Goal: Transaction & Acquisition: Purchase product/service

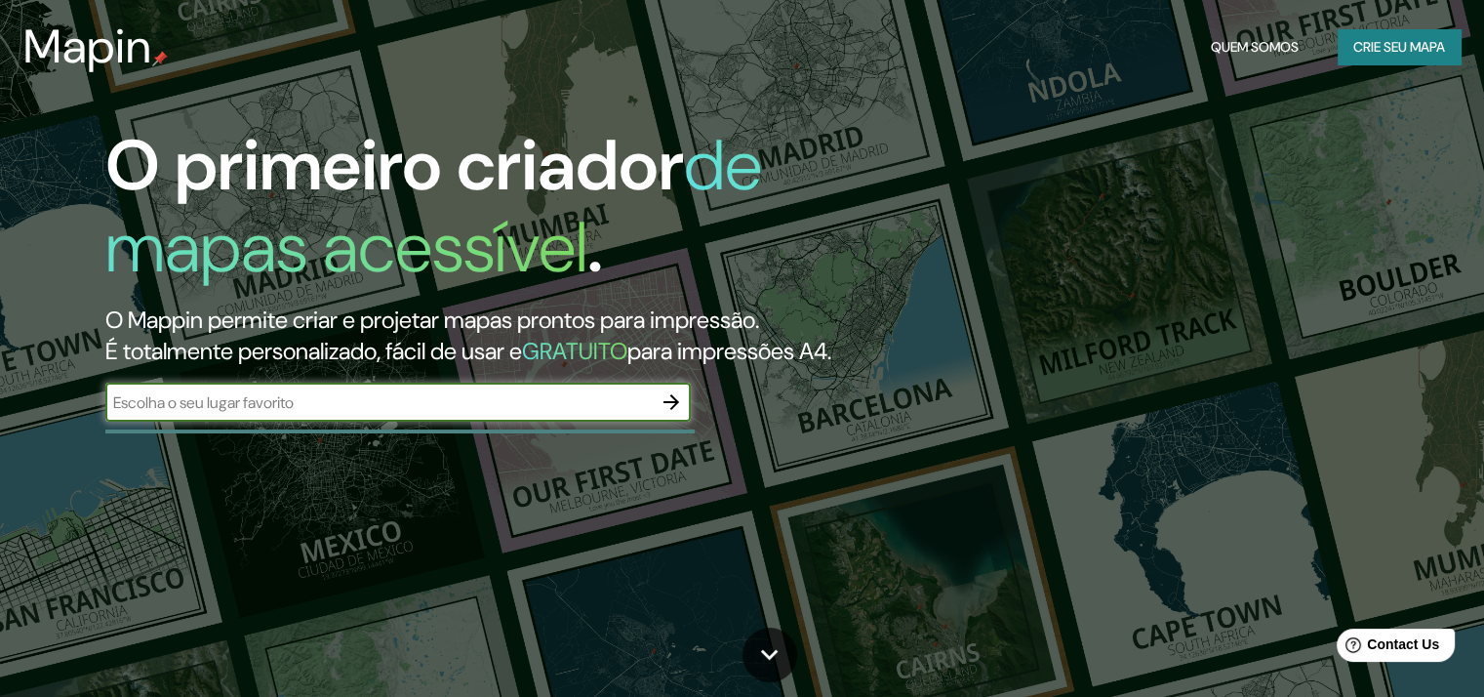
click at [290, 414] on input "text" at bounding box center [378, 402] width 546 height 22
type input "TIMOTEO"
click at [673, 414] on icon "button" at bounding box center [671, 401] width 23 height 23
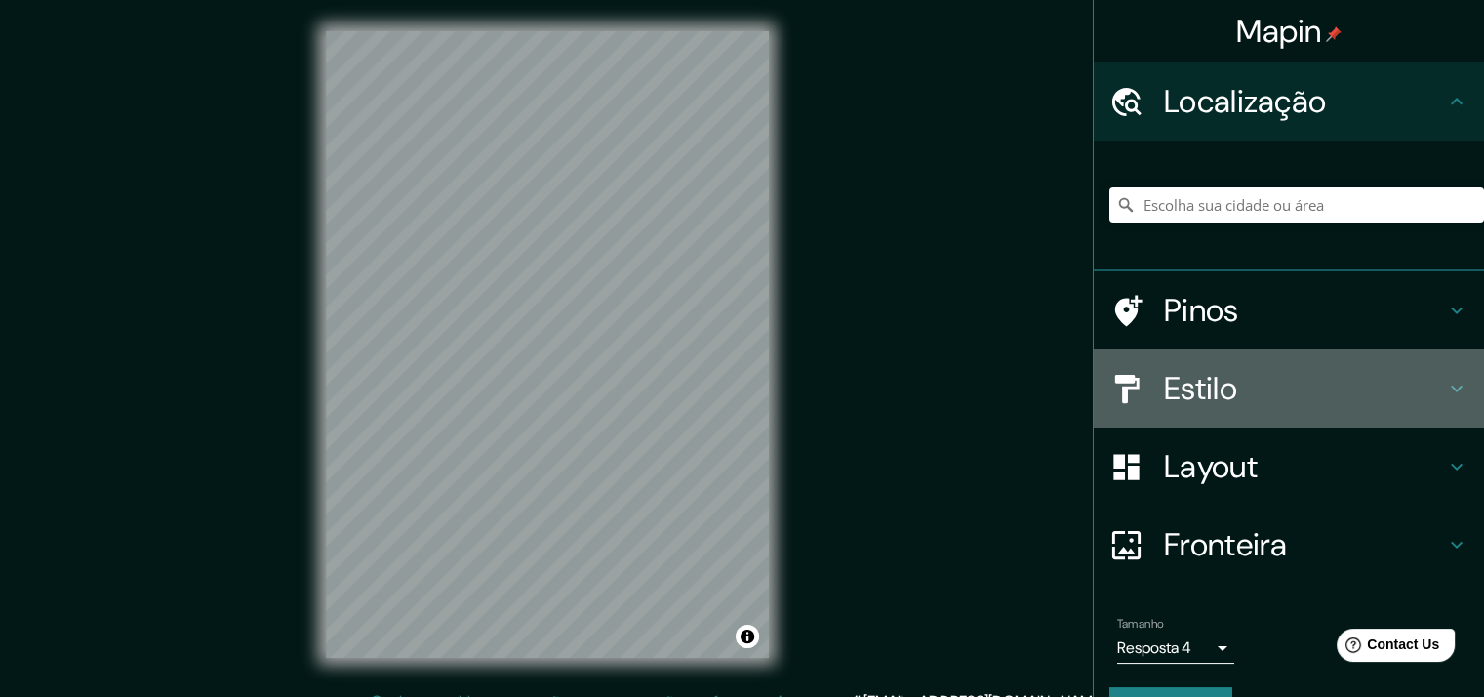
click at [1255, 369] on h4 "Estilo" at bounding box center [1304, 388] width 281 height 39
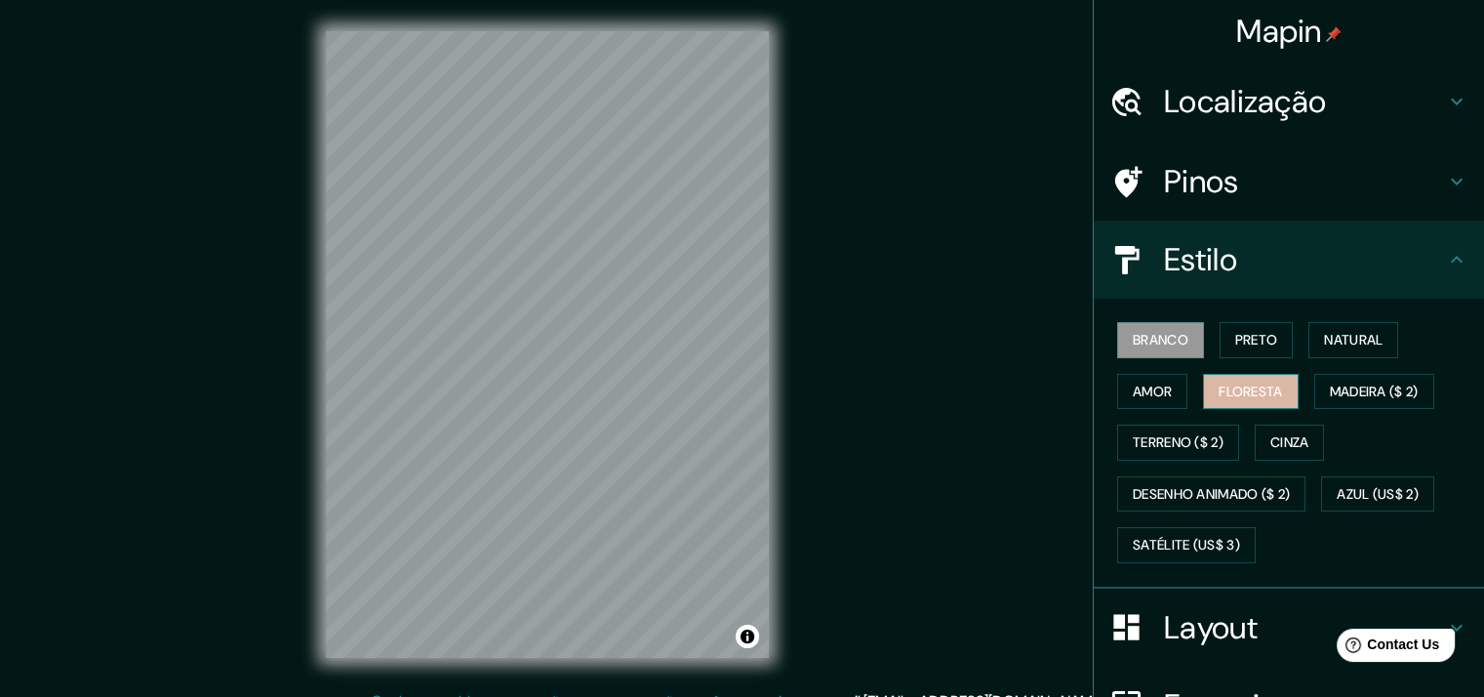
click at [1260, 380] on font "Floresta" at bounding box center [1250, 392] width 63 height 24
click at [1134, 328] on font "Branco" at bounding box center [1161, 340] width 56 height 24
click at [1194, 82] on h4 "Localização" at bounding box center [1304, 101] width 281 height 39
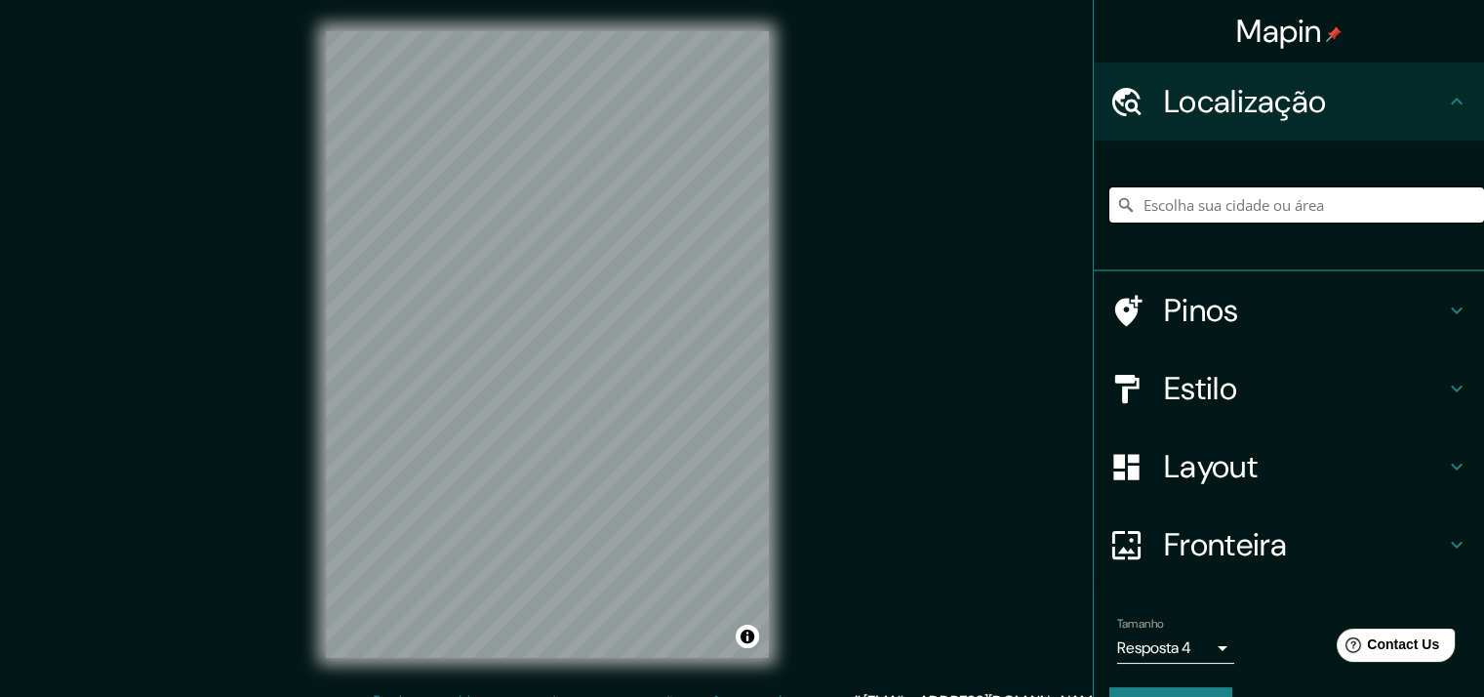
click at [1213, 193] on input "Escolha sua cidade ou área" at bounding box center [1297, 204] width 375 height 35
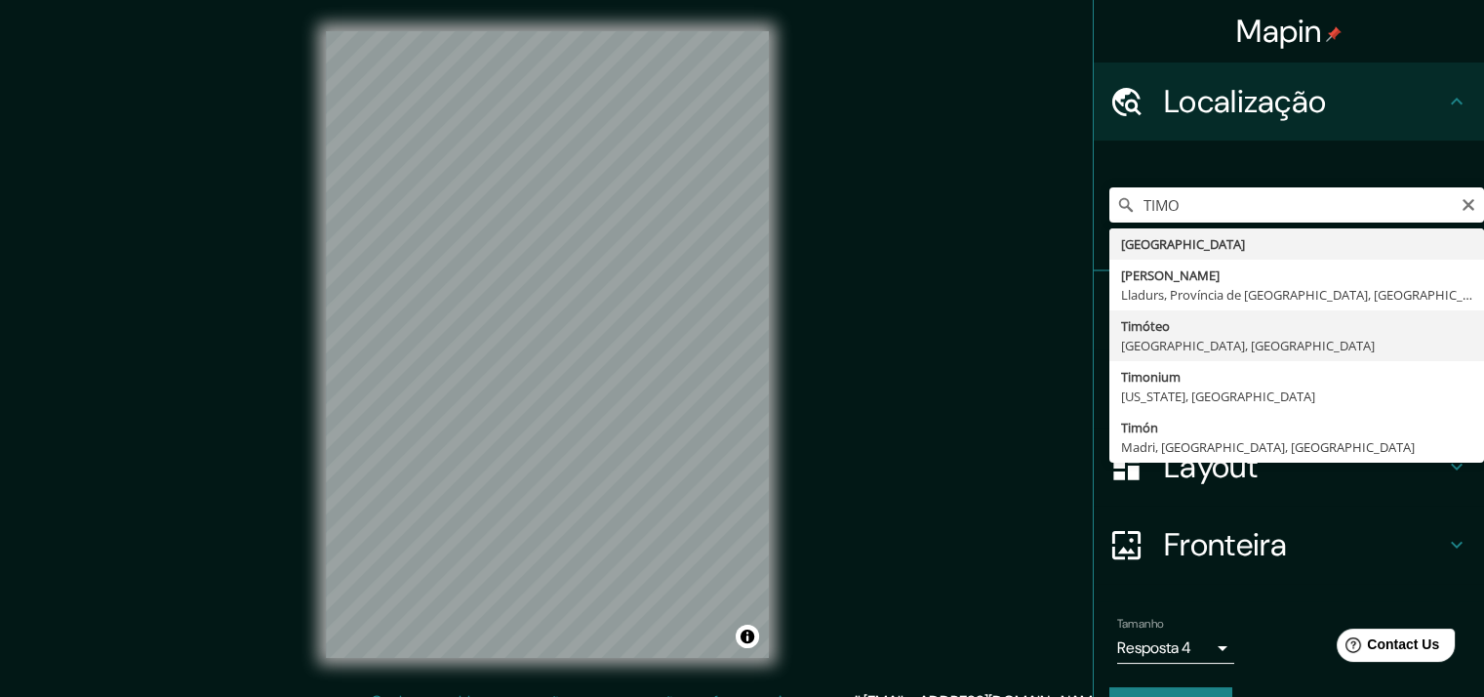
type input "Timóteo, Minas Gerais, Brasil"
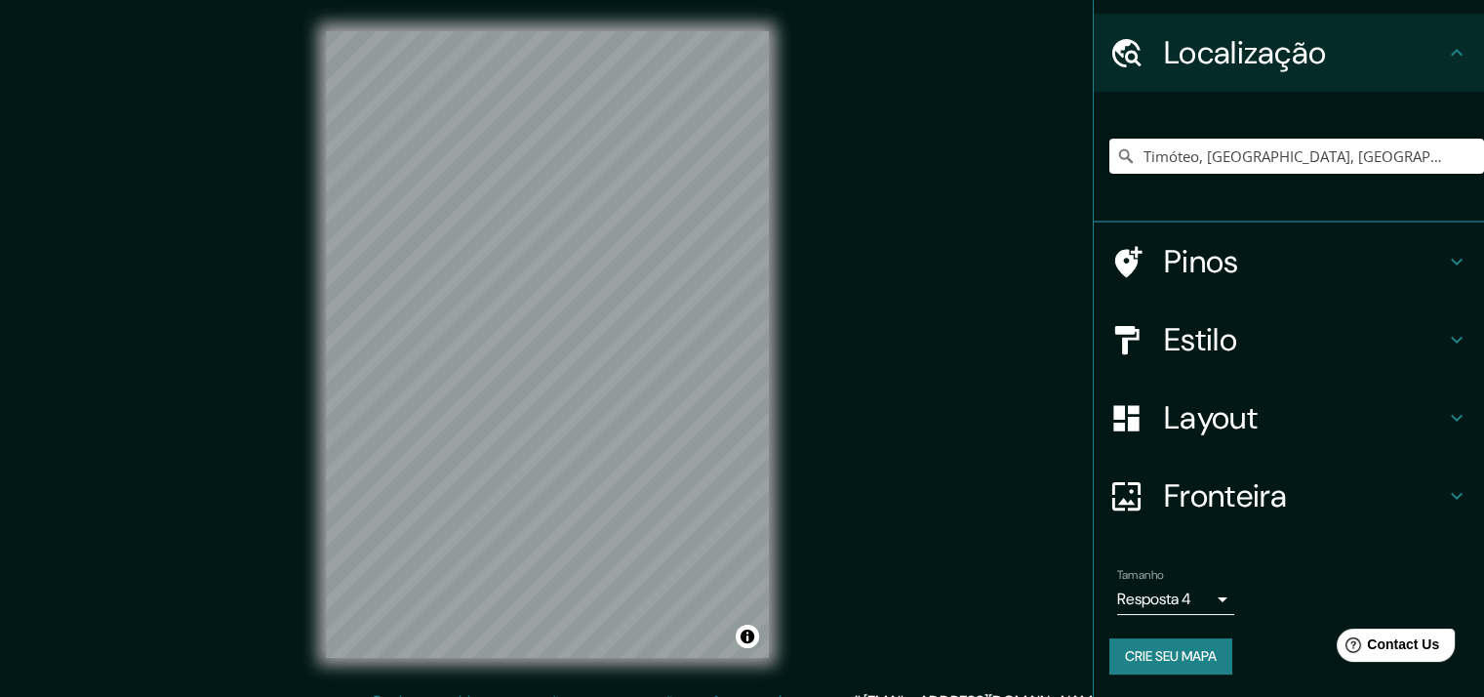
click at [1231, 505] on h4 "Fronteira" at bounding box center [1304, 495] width 281 height 39
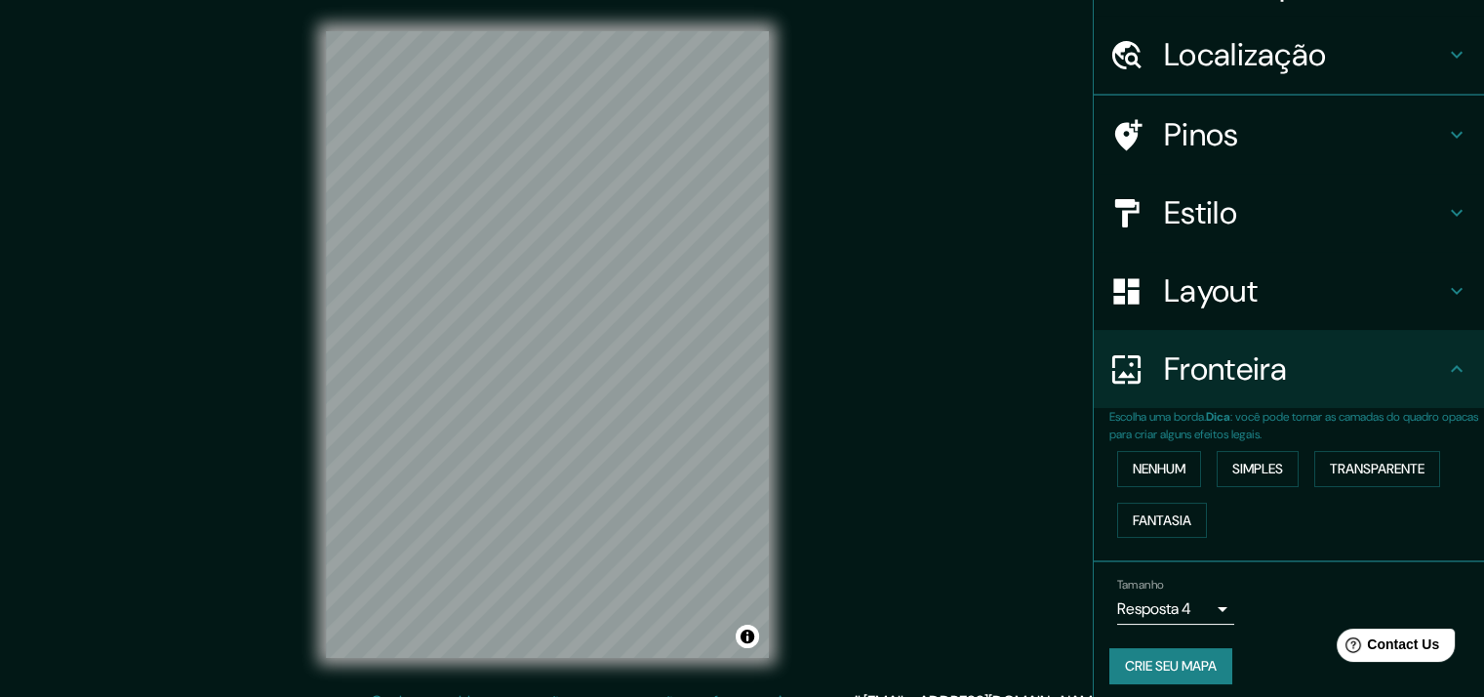
scroll to position [49, 0]
click at [1203, 399] on div "Fronteira" at bounding box center [1289, 367] width 390 height 78
click at [1206, 309] on div "Layout" at bounding box center [1289, 289] width 390 height 78
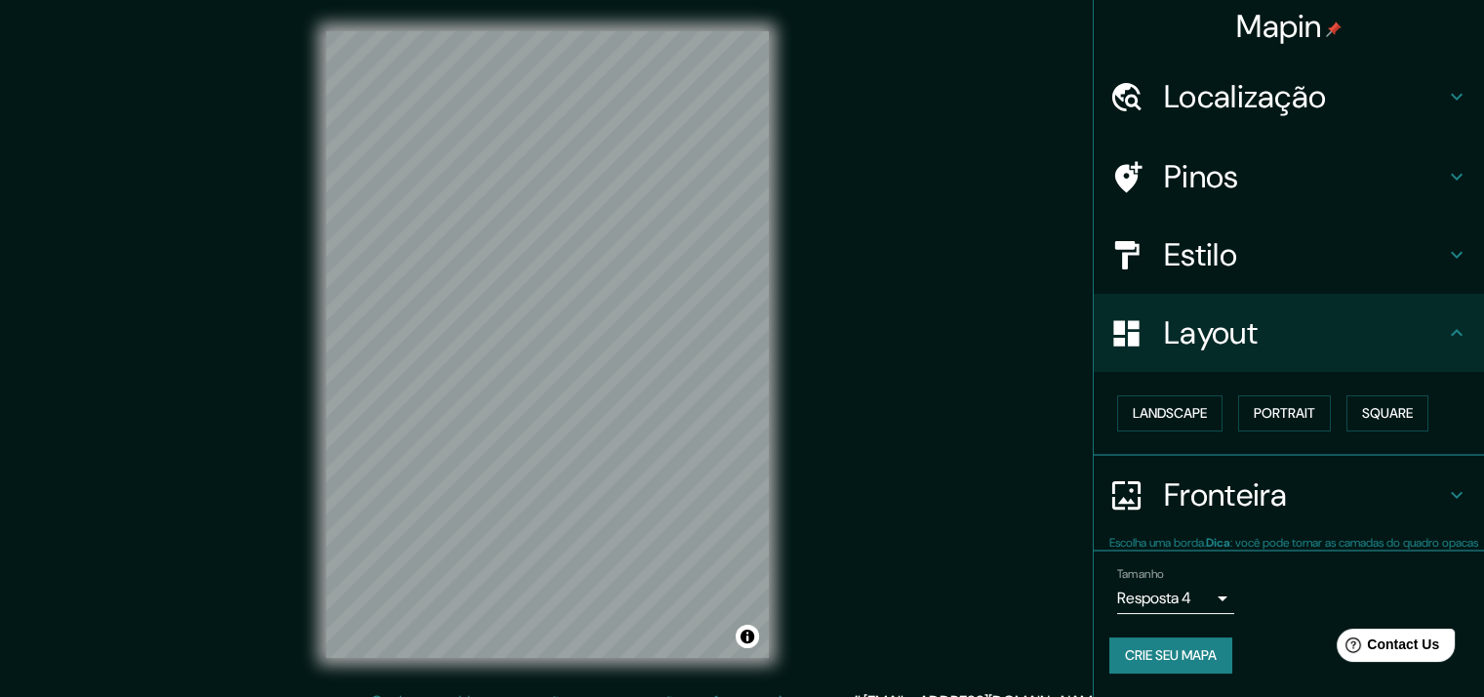
scroll to position [4, 0]
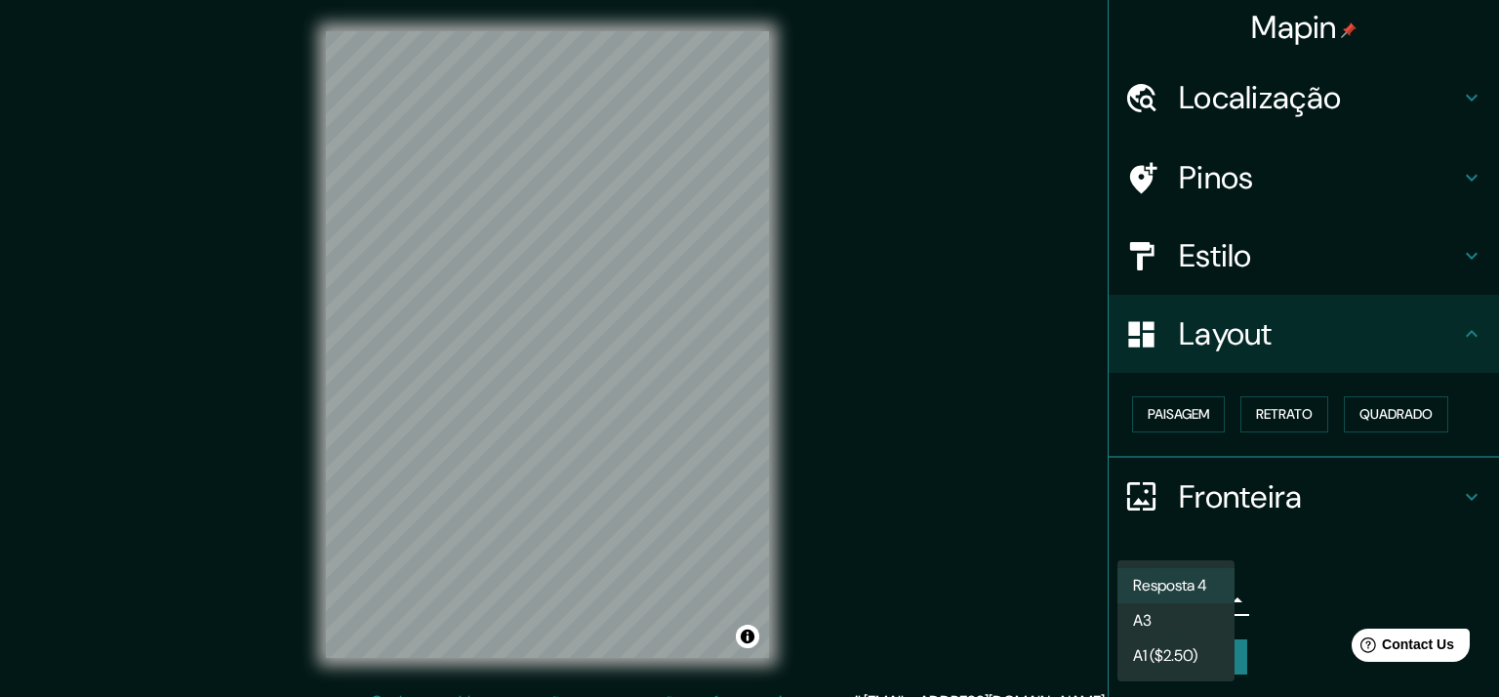
click at [1152, 592] on body "Mapin Localização Timóteo, Minas Gerais, Brasil Pinos Estilo Layout Paisagem Re…" at bounding box center [749, 348] width 1499 height 697
click at [1374, 571] on div at bounding box center [749, 348] width 1499 height 697
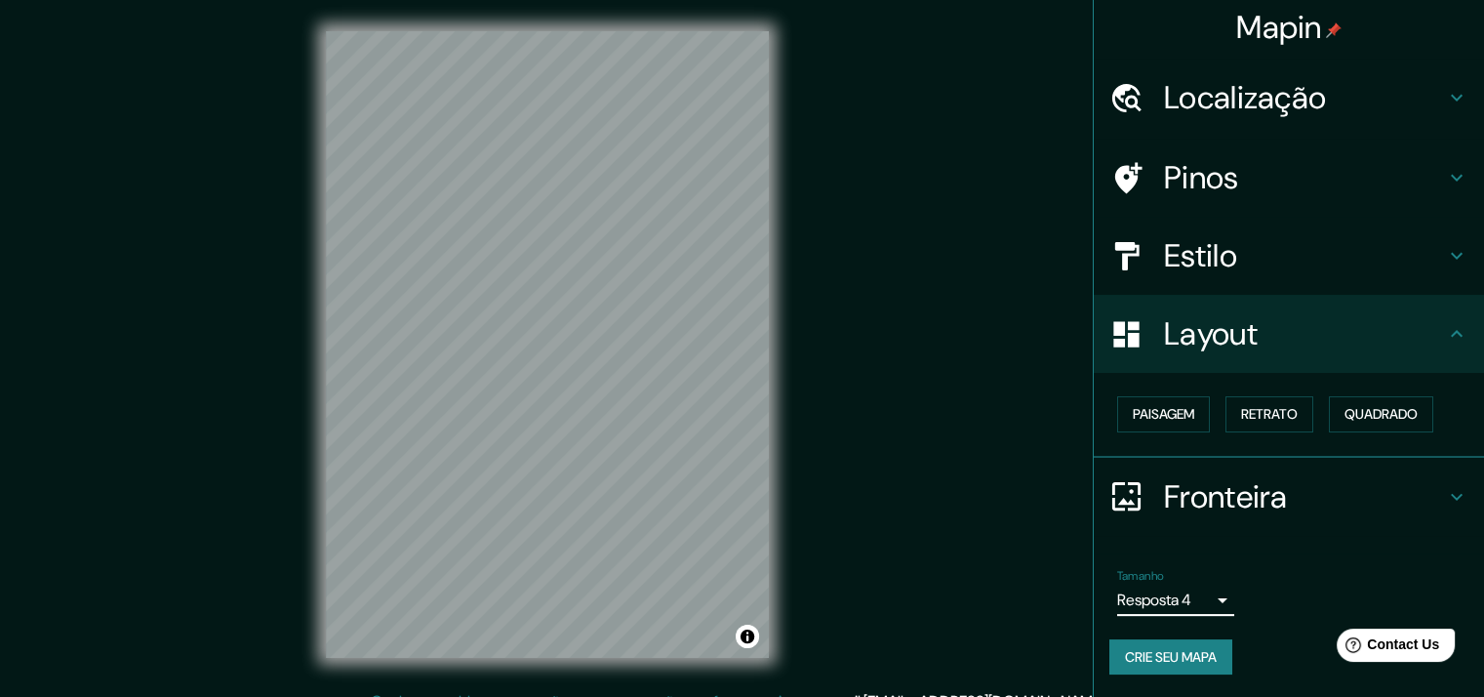
click at [1125, 649] on font "Crie seu mapa" at bounding box center [1171, 657] width 92 height 24
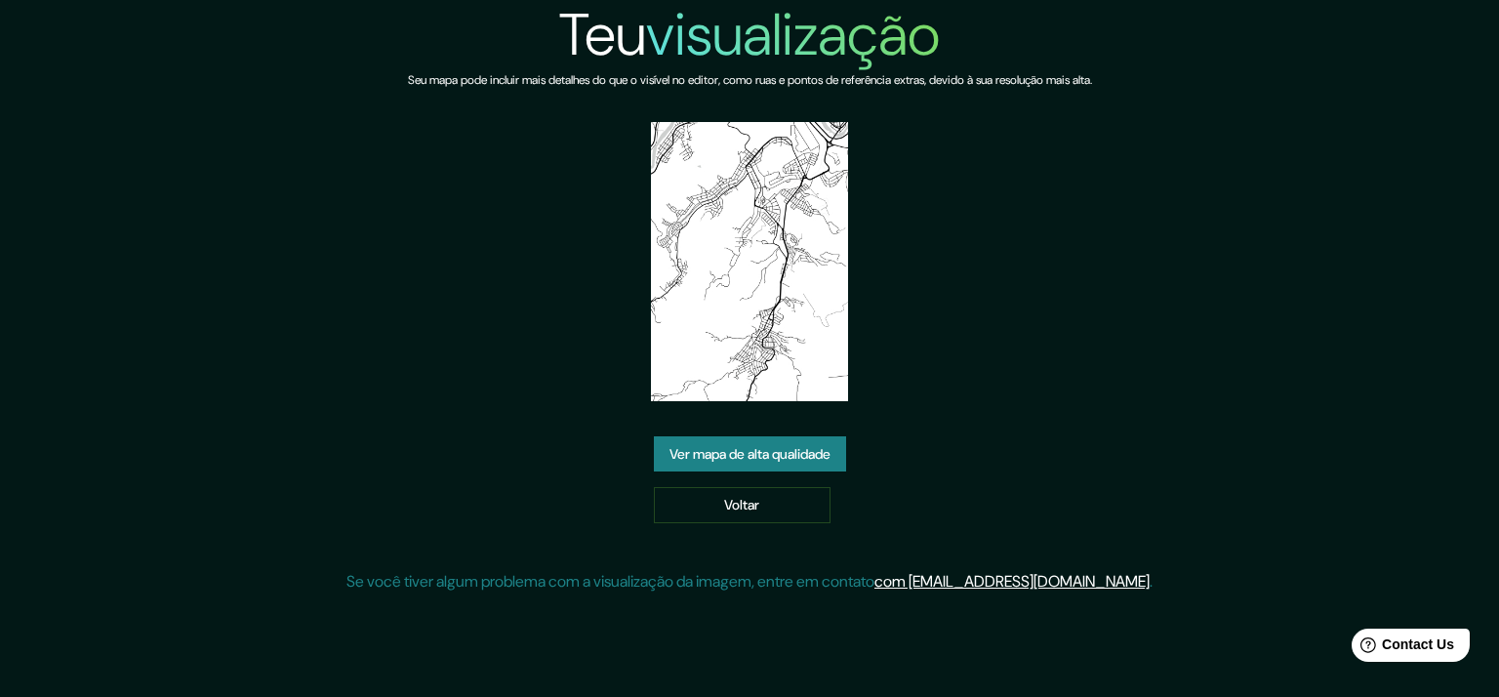
click at [789, 455] on link "Ver mapa de alta qualidade" at bounding box center [750, 454] width 192 height 36
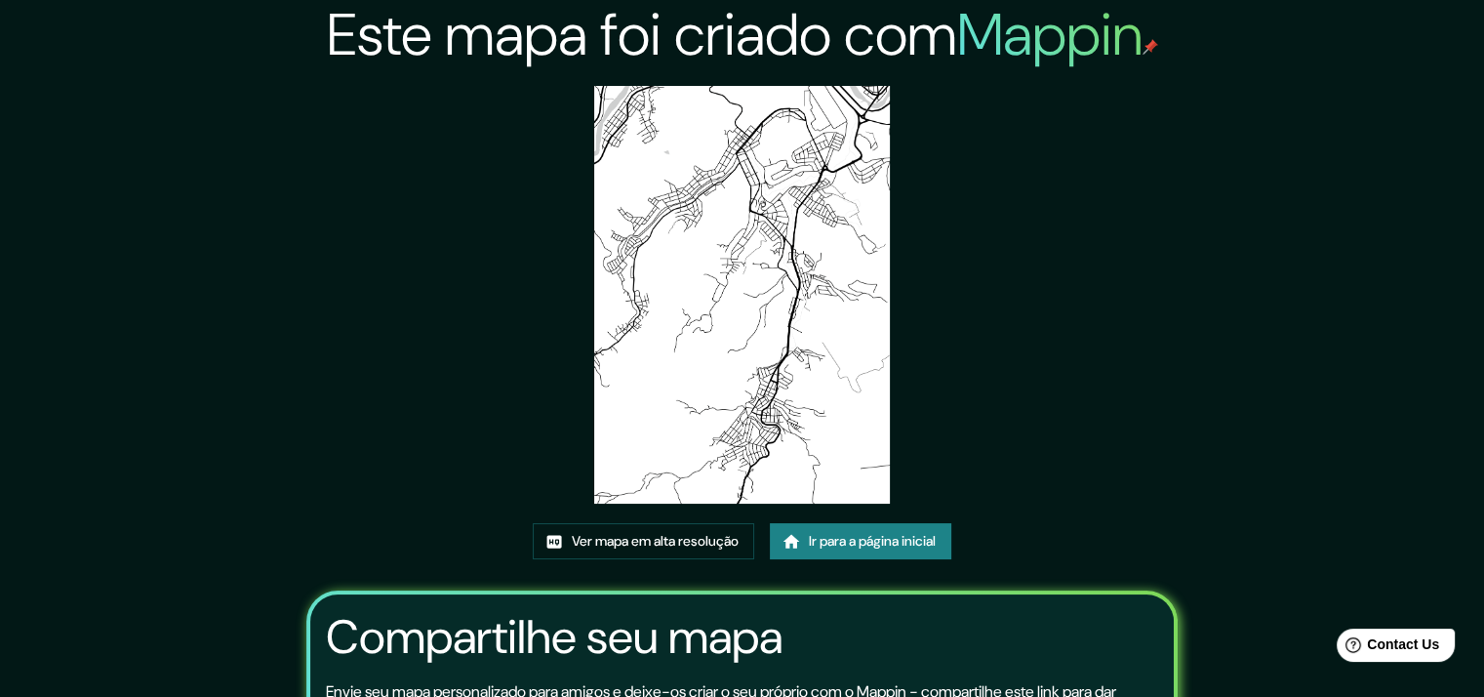
click at [775, 309] on img at bounding box center [742, 295] width 296 height 418
click at [641, 554] on link "Ver mapa em alta resolução" at bounding box center [644, 541] width 222 height 36
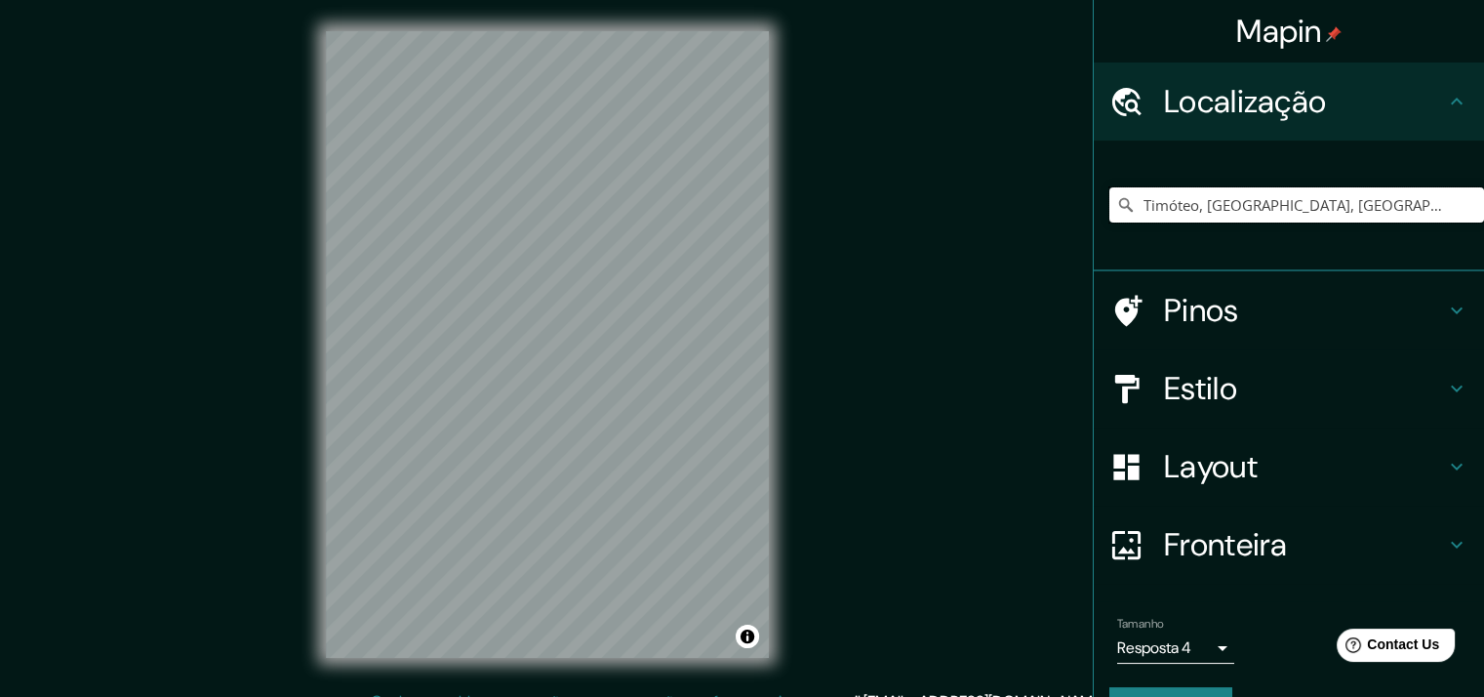
click at [1213, 216] on input "Timóteo, [GEOGRAPHIC_DATA], [GEOGRAPHIC_DATA]" at bounding box center [1297, 204] width 375 height 35
click at [1387, 216] on input "Timóteo, [GEOGRAPHIC_DATA], [GEOGRAPHIC_DATA]" at bounding box center [1297, 204] width 375 height 35
drag, startPoint x: 1334, startPoint y: 201, endPoint x: 1183, endPoint y: 217, distance: 152.1
click at [1183, 217] on input "Timóteo, [GEOGRAPHIC_DATA], [GEOGRAPHIC_DATA]" at bounding box center [1297, 204] width 375 height 35
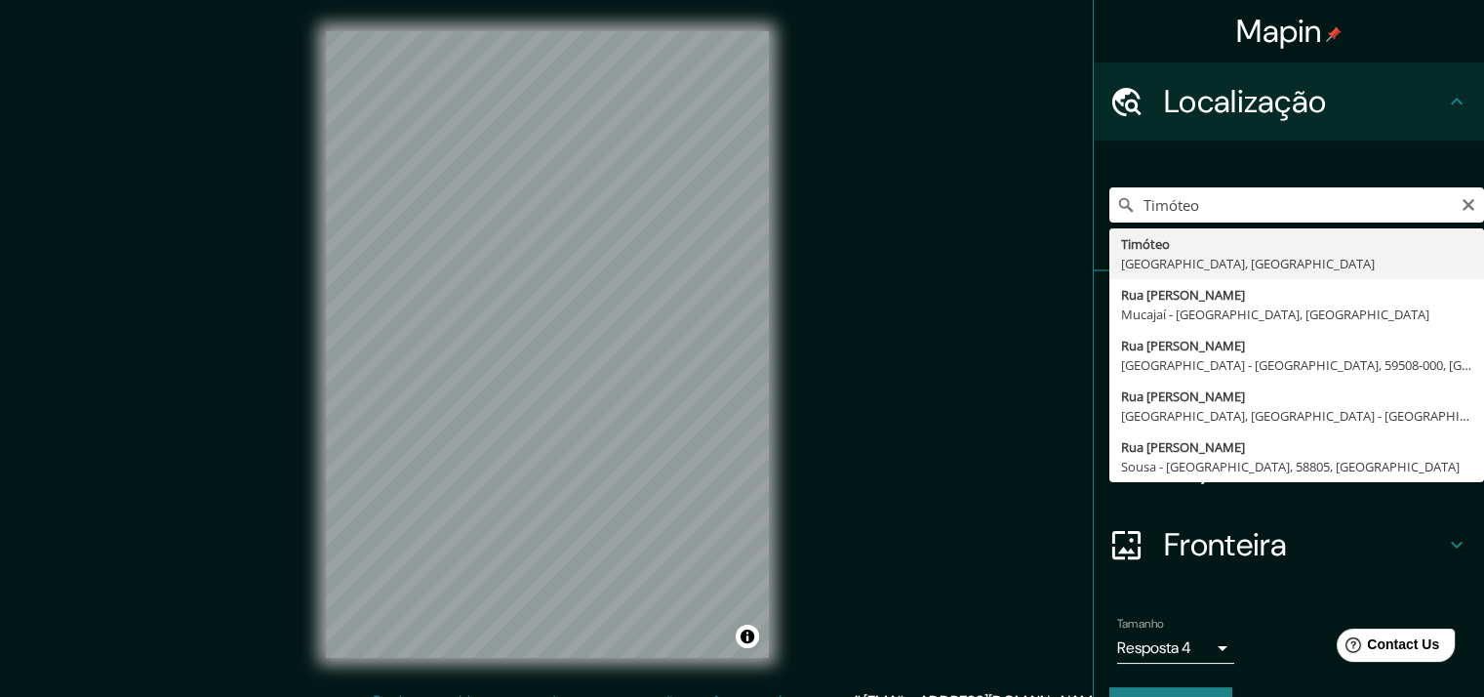
type input "Timóteo, [GEOGRAPHIC_DATA], [GEOGRAPHIC_DATA]"
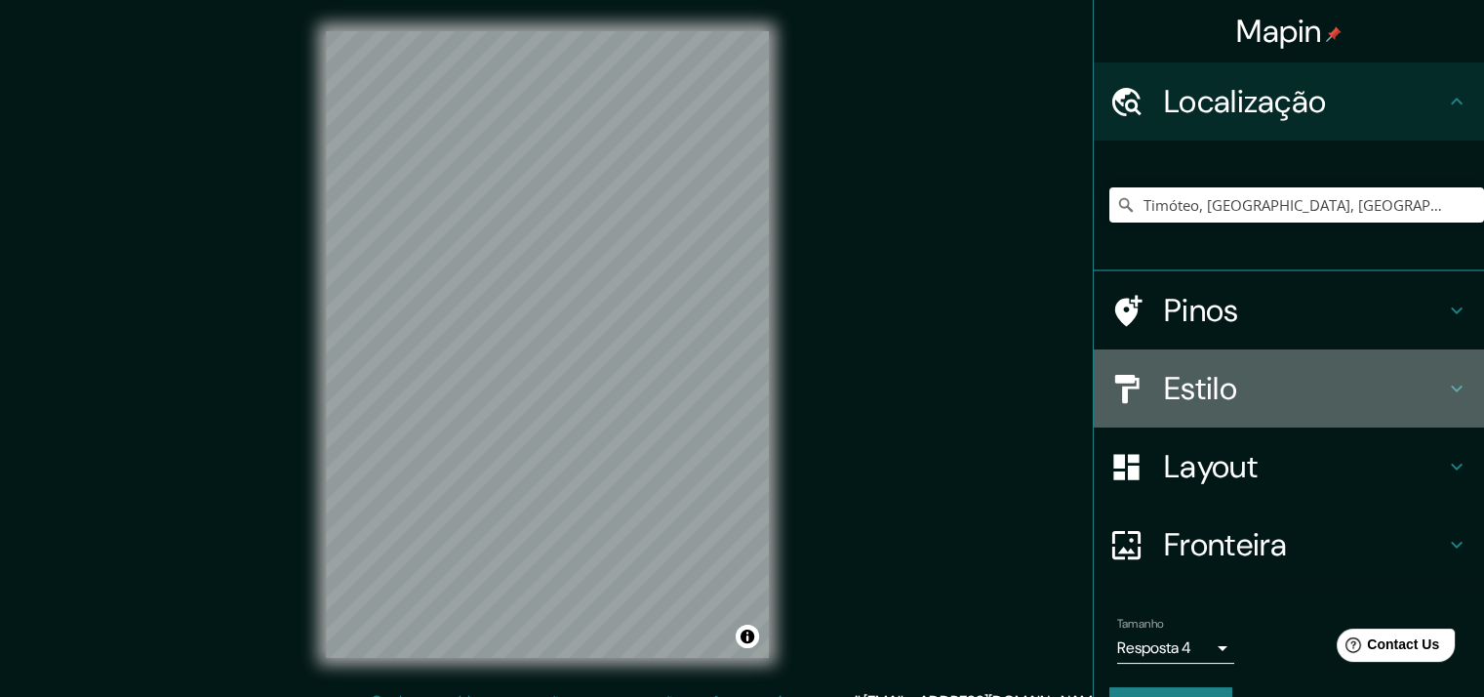
click at [1275, 382] on h4 "Estilo" at bounding box center [1304, 388] width 281 height 39
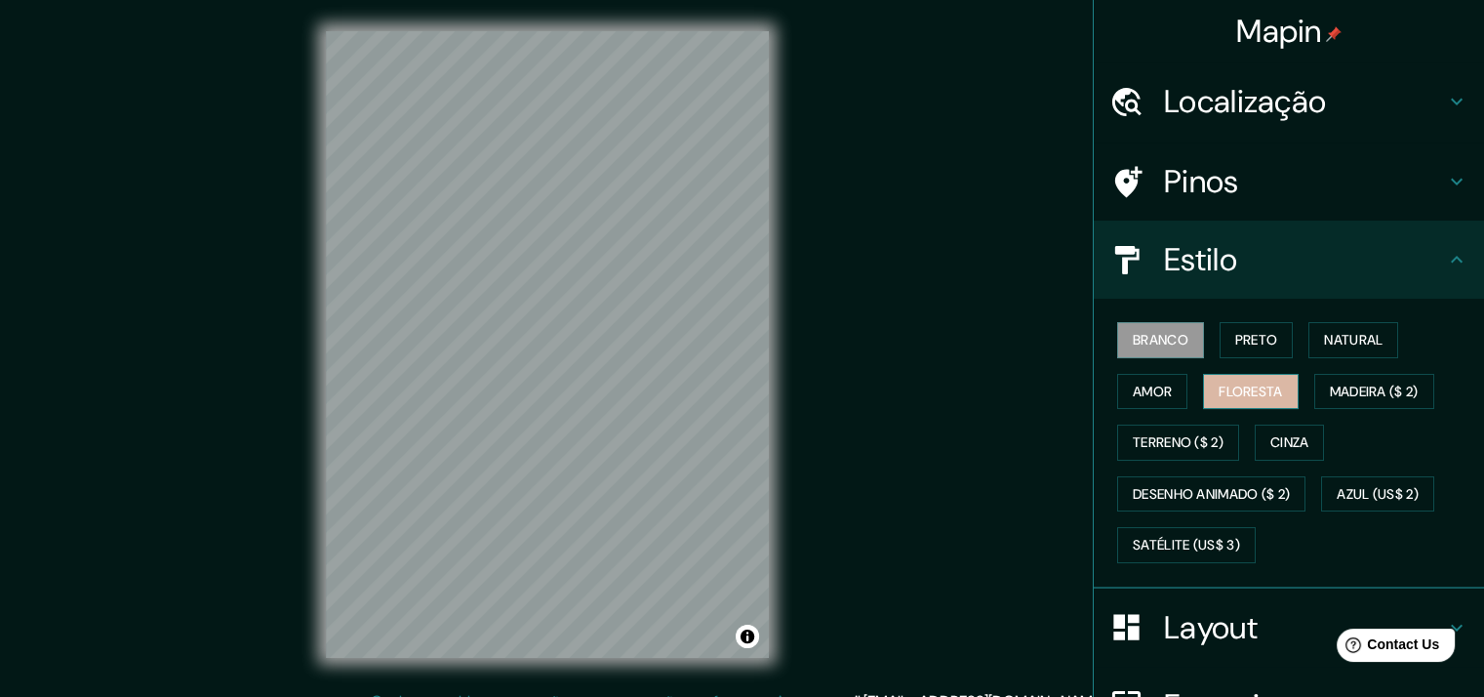
click at [1203, 398] on button "Floresta" at bounding box center [1250, 392] width 95 height 36
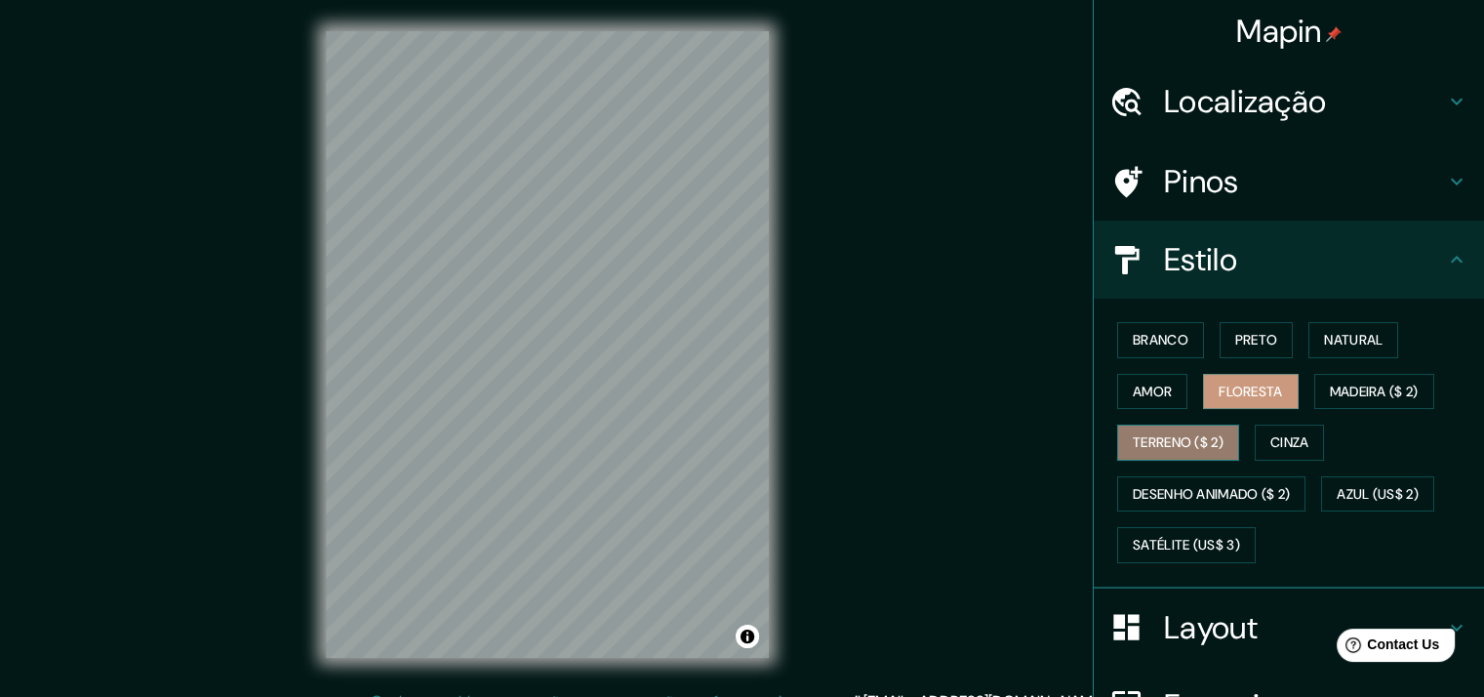
click at [1166, 457] on button "Terreno ($ 2)" at bounding box center [1178, 442] width 122 height 36
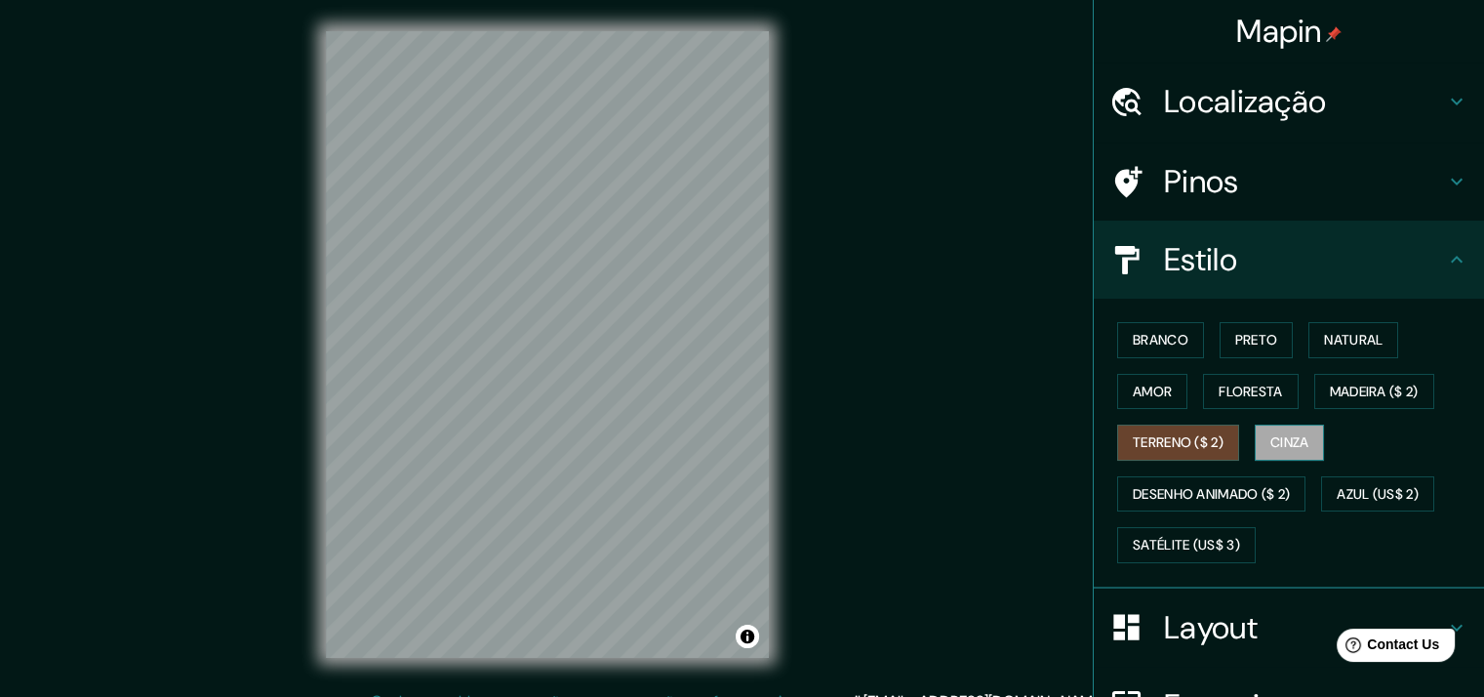
click at [1271, 449] on font "Cinza" at bounding box center [1290, 442] width 39 height 24
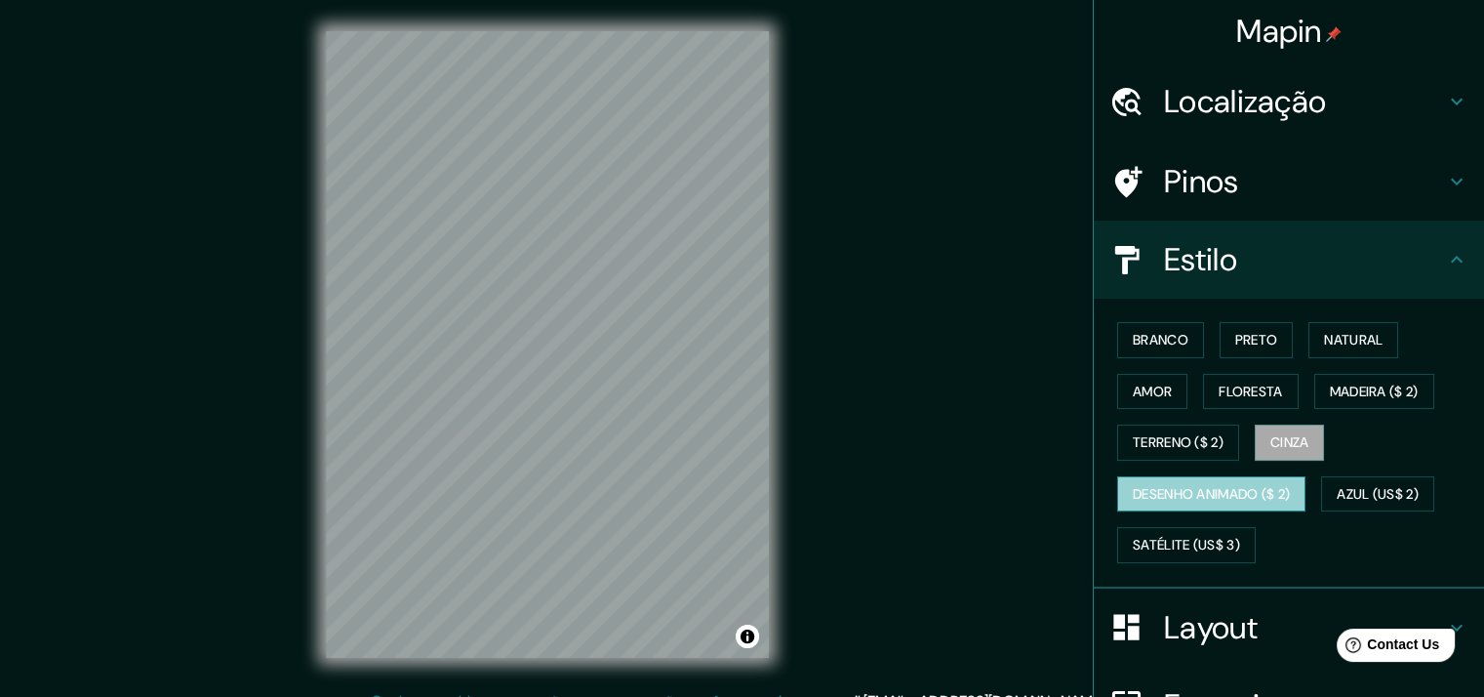
click at [1229, 505] on button "Desenho animado ($ 2)" at bounding box center [1211, 494] width 188 height 36
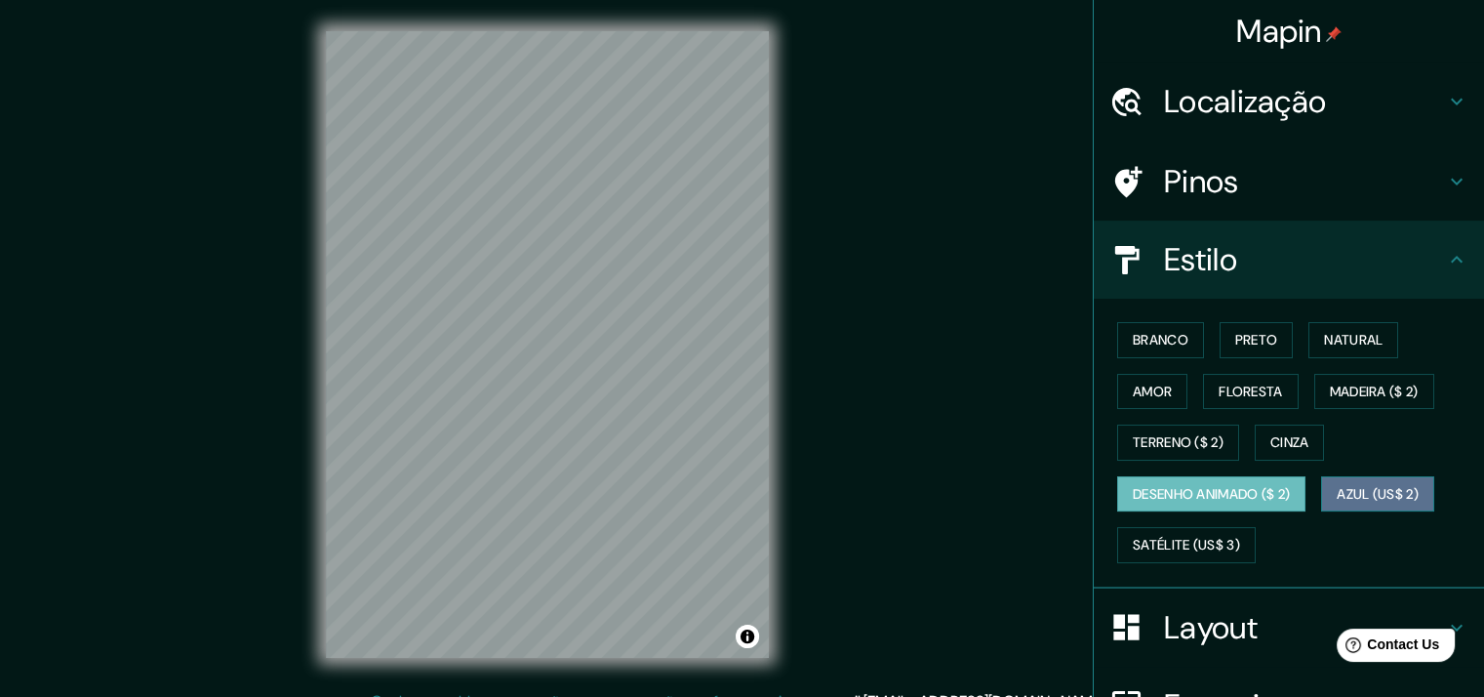
click at [1393, 476] on button "Azul (US$ 2)" at bounding box center [1377, 494] width 113 height 36
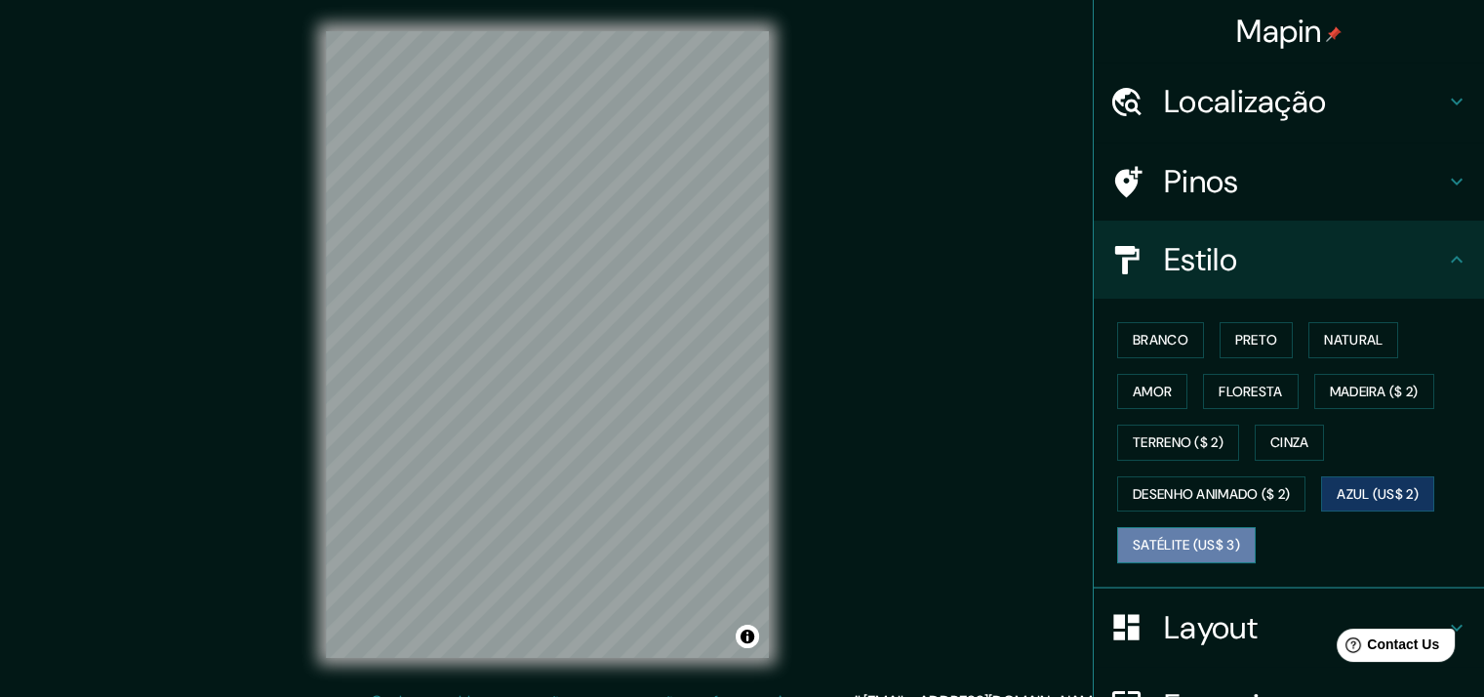
click at [1169, 552] on font "Satélite (US$ 3)" at bounding box center [1186, 545] width 107 height 24
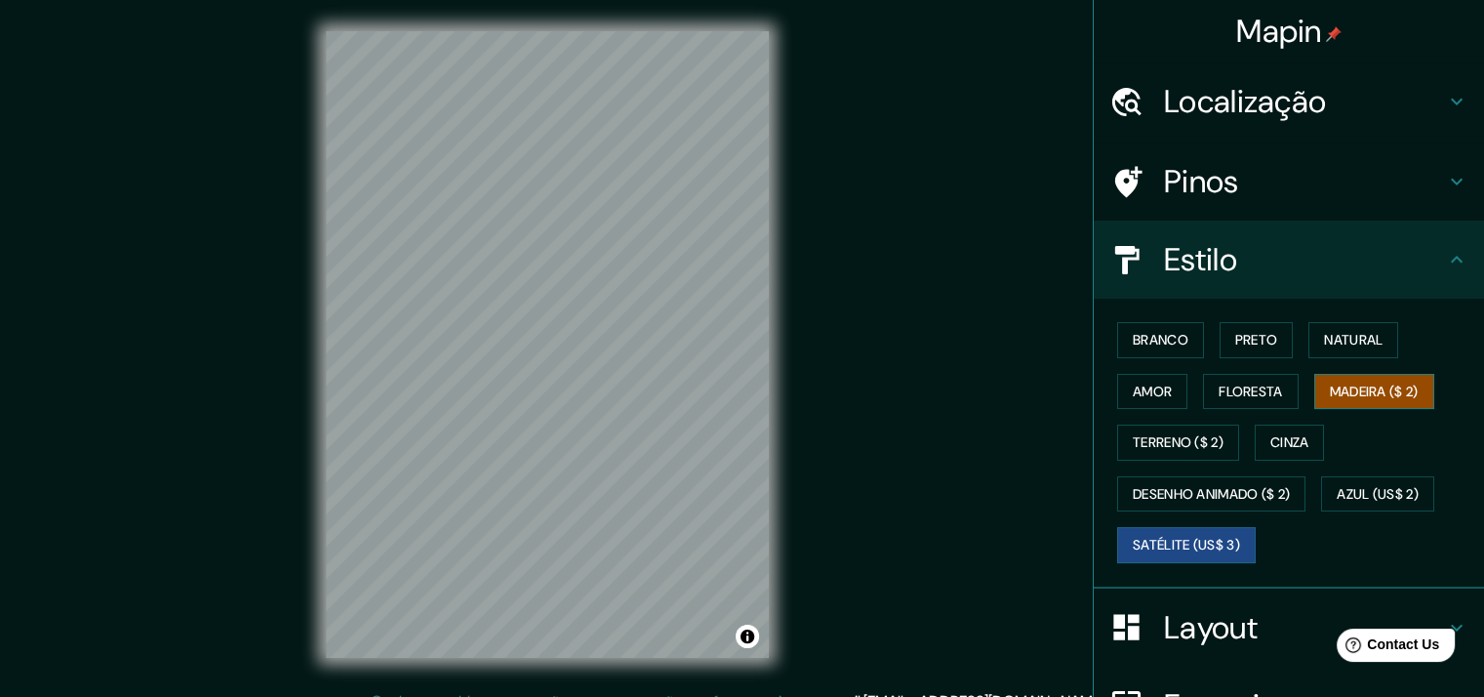
click at [1376, 399] on font "Madeira ($ 2)" at bounding box center [1374, 392] width 89 height 24
click at [1243, 350] on font "Preto" at bounding box center [1256, 340] width 43 height 24
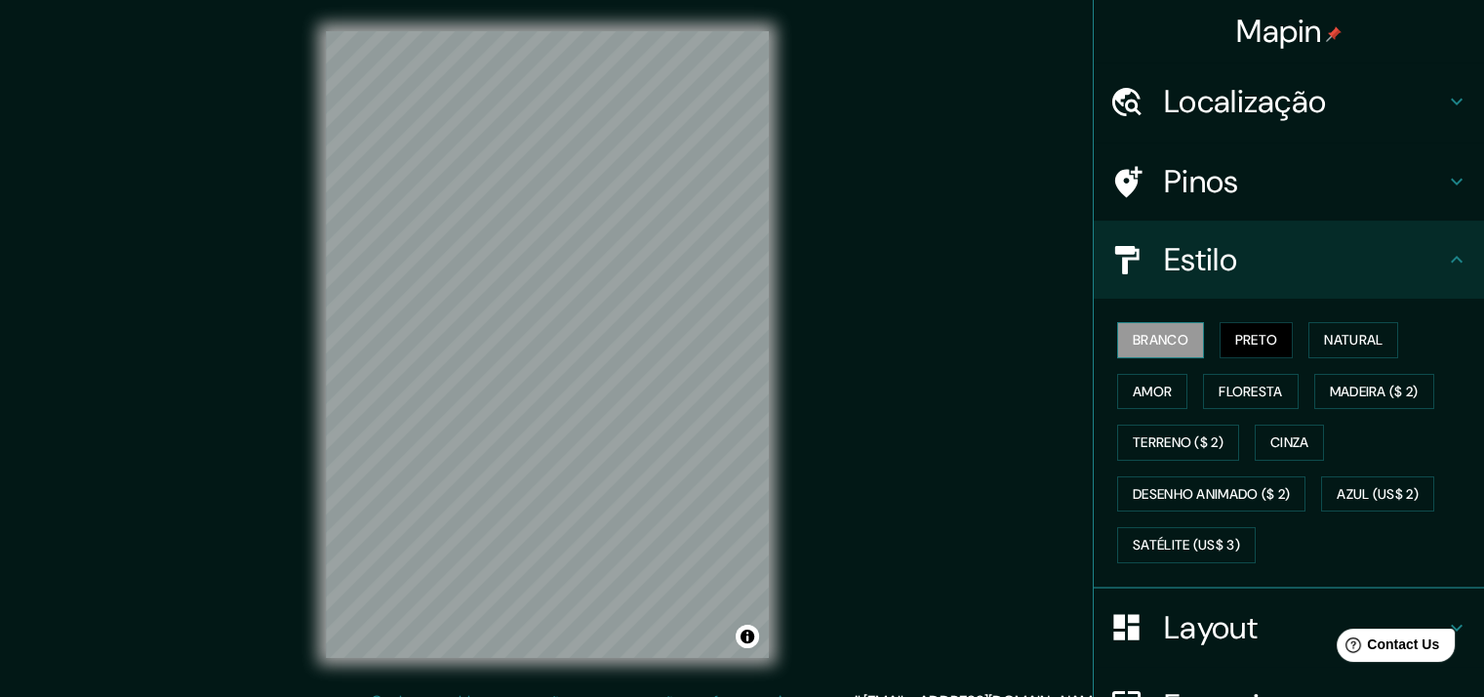
click at [1175, 344] on button "Branco" at bounding box center [1160, 340] width 87 height 36
click at [1324, 341] on font "Natural" at bounding box center [1353, 340] width 59 height 24
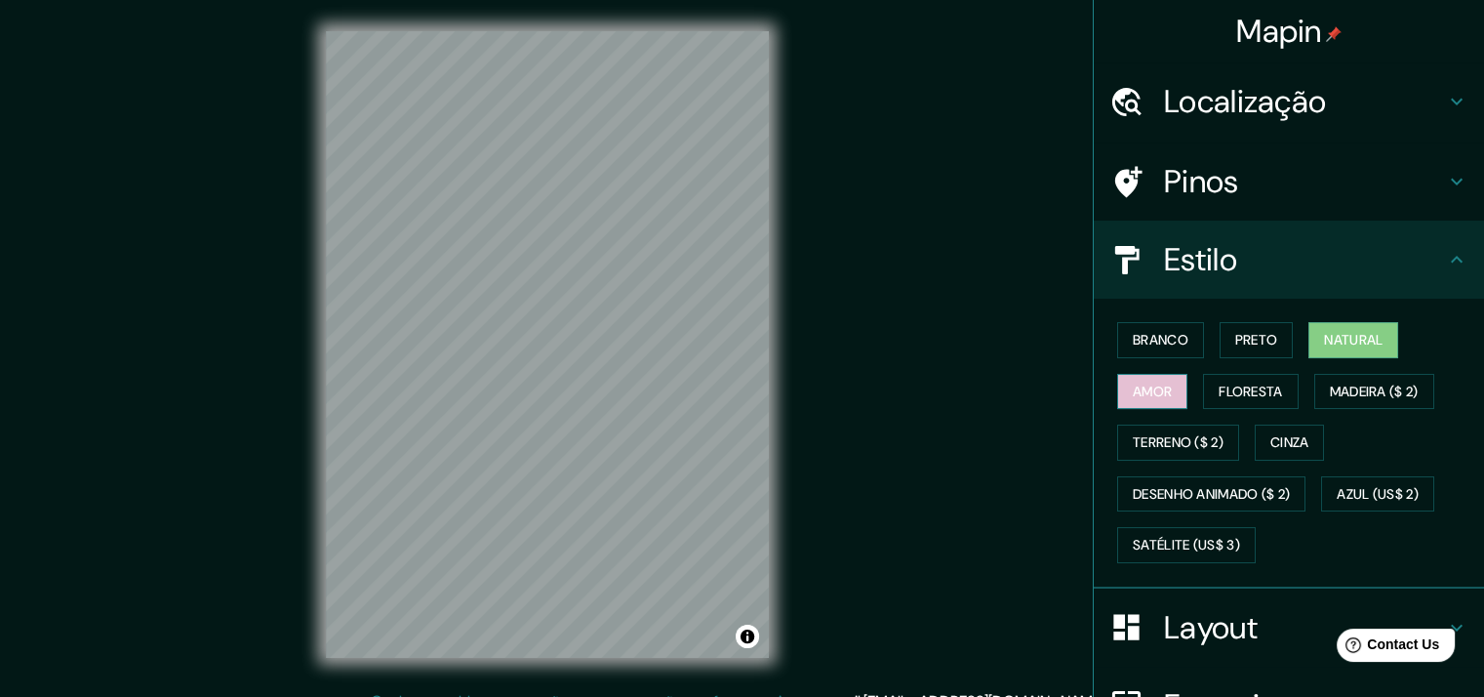
click at [1133, 391] on font "Amor" at bounding box center [1152, 392] width 39 height 24
click at [1253, 338] on font "Preto" at bounding box center [1256, 340] width 43 height 24
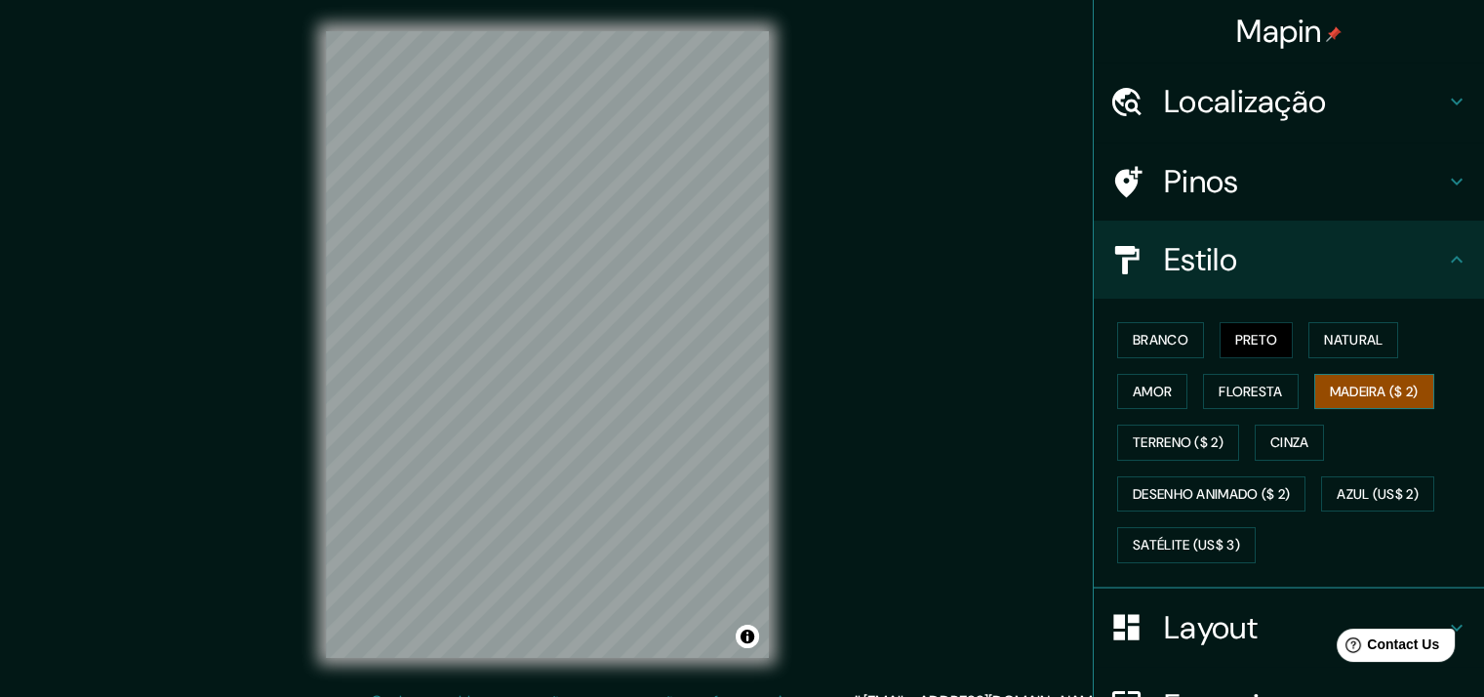
click at [1389, 392] on font "Madeira ($ 2)" at bounding box center [1374, 392] width 89 height 24
